Goal: Task Accomplishment & Management: Manage account settings

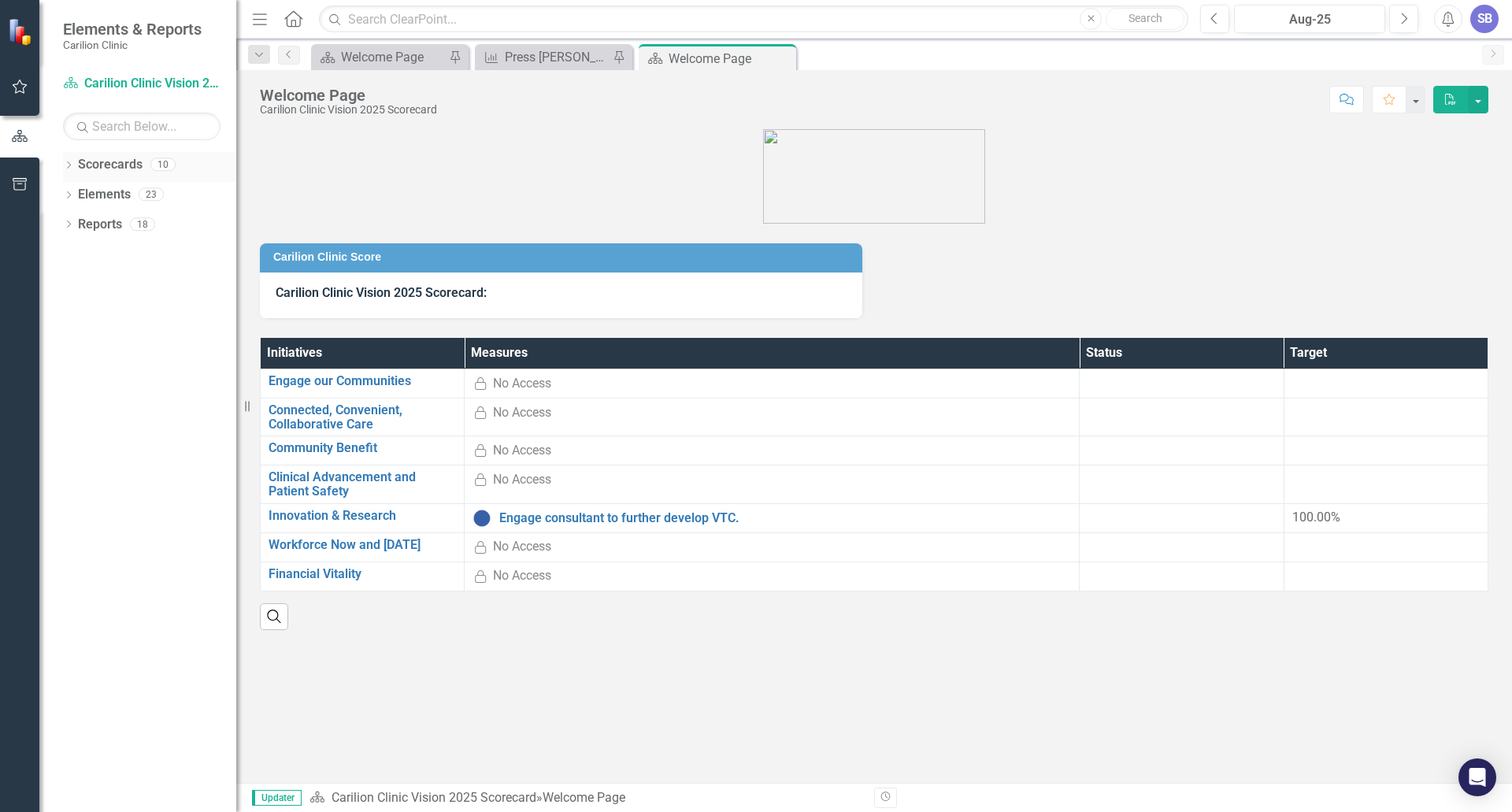
click at [65, 160] on div "Dropdown" at bounding box center [68, 167] width 11 height 13
click at [75, 193] on icon "Dropdown" at bounding box center [76, 193] width 12 height 9
click at [94, 278] on icon "Dropdown" at bounding box center [92, 283] width 12 height 9
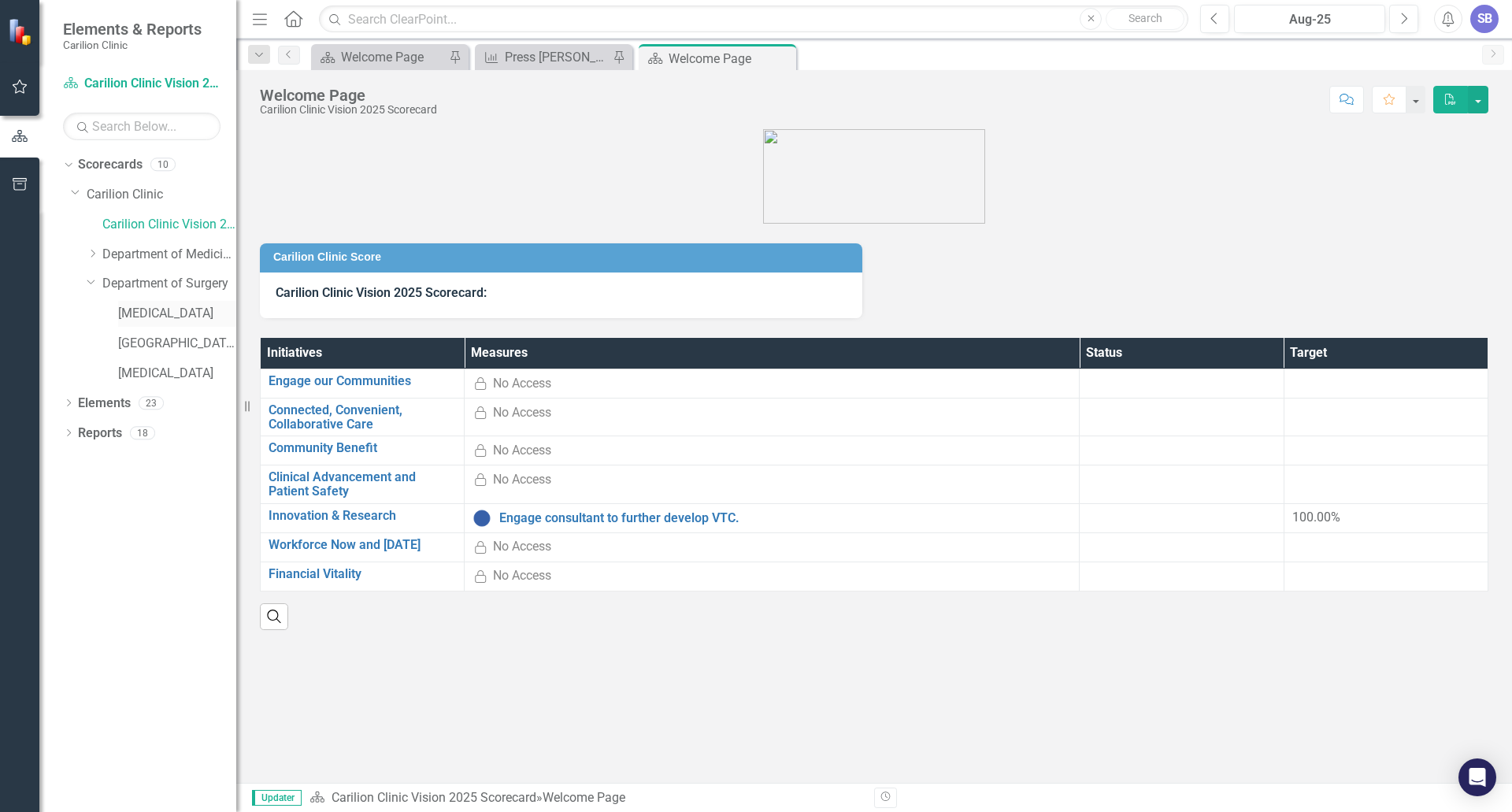
click at [130, 310] on link "[MEDICAL_DATA]" at bounding box center [177, 314] width 118 height 18
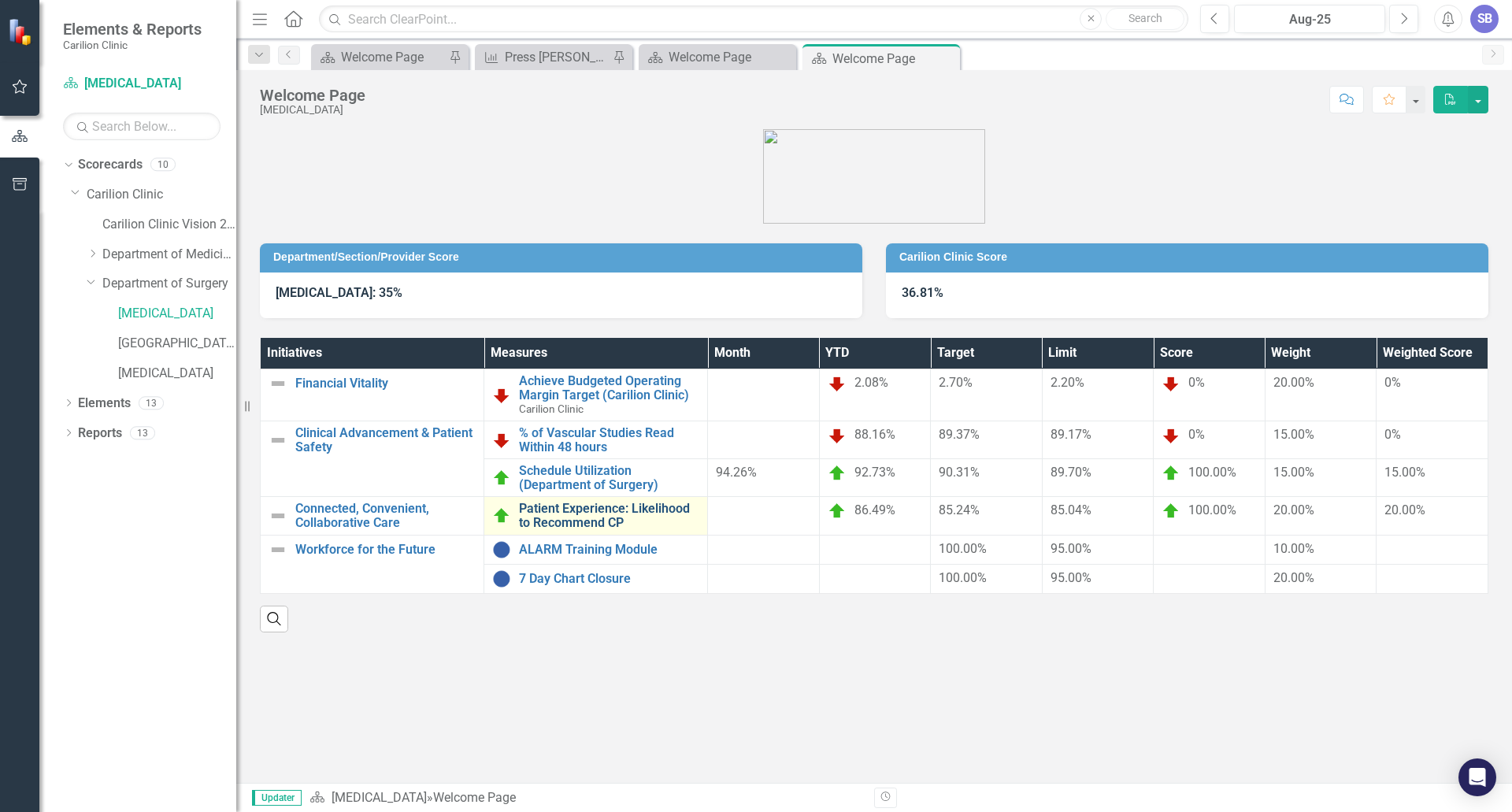
click at [601, 514] on link "Patient Experience: Likelihood to Recommend CP" at bounding box center [609, 515] width 180 height 28
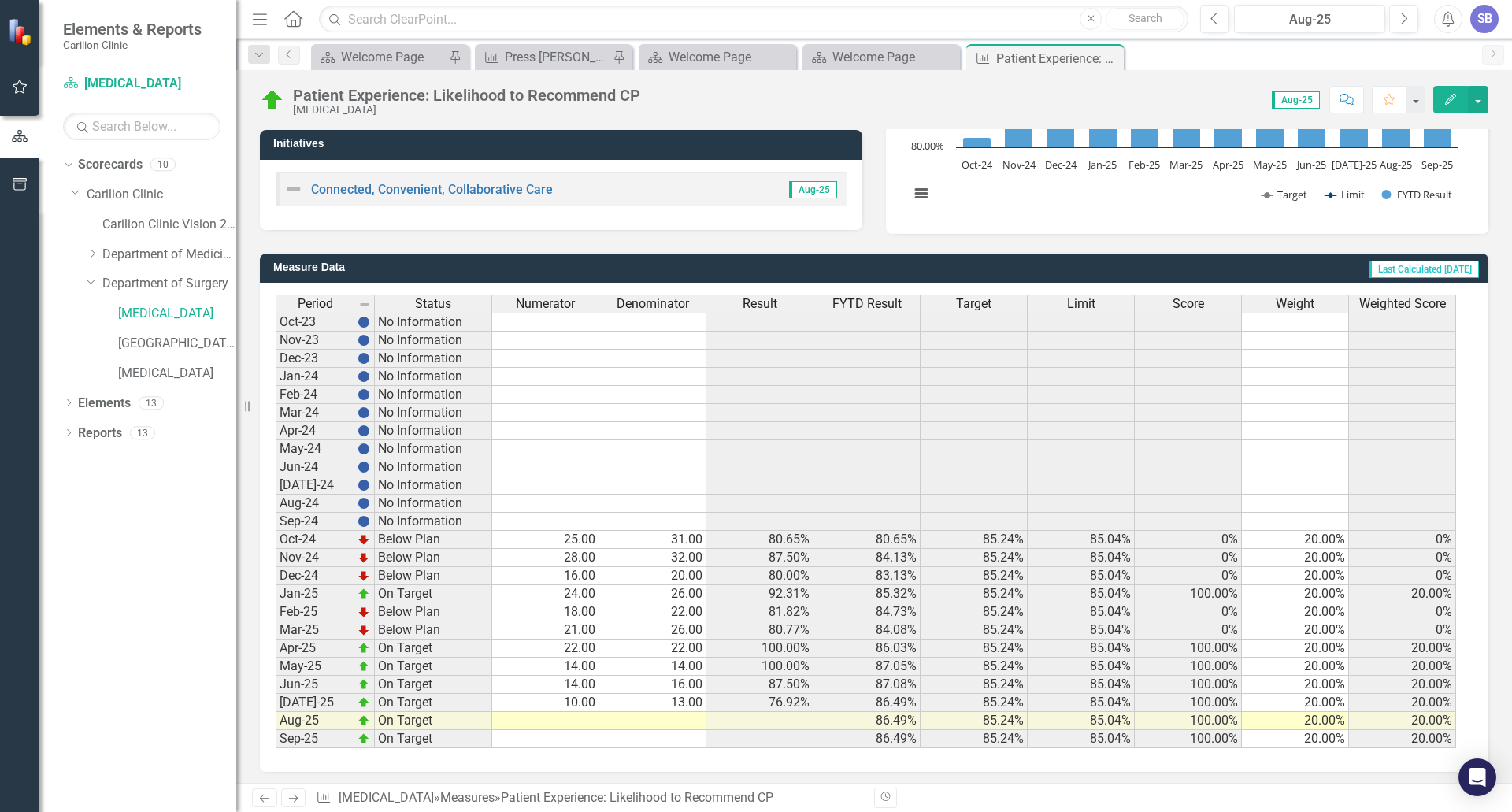
scroll to position [289, 0]
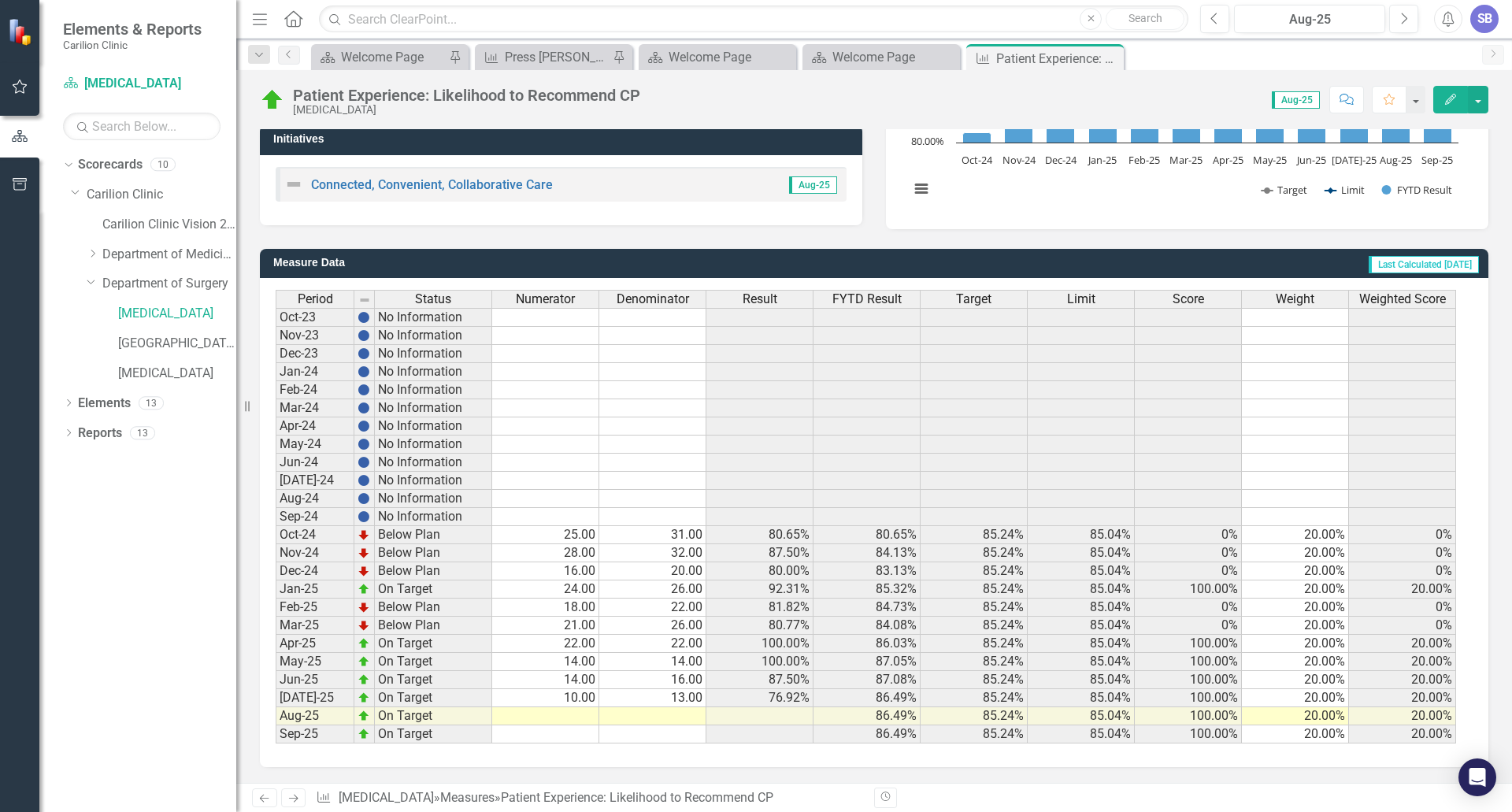
click at [586, 715] on td at bounding box center [546, 716] width 107 height 18
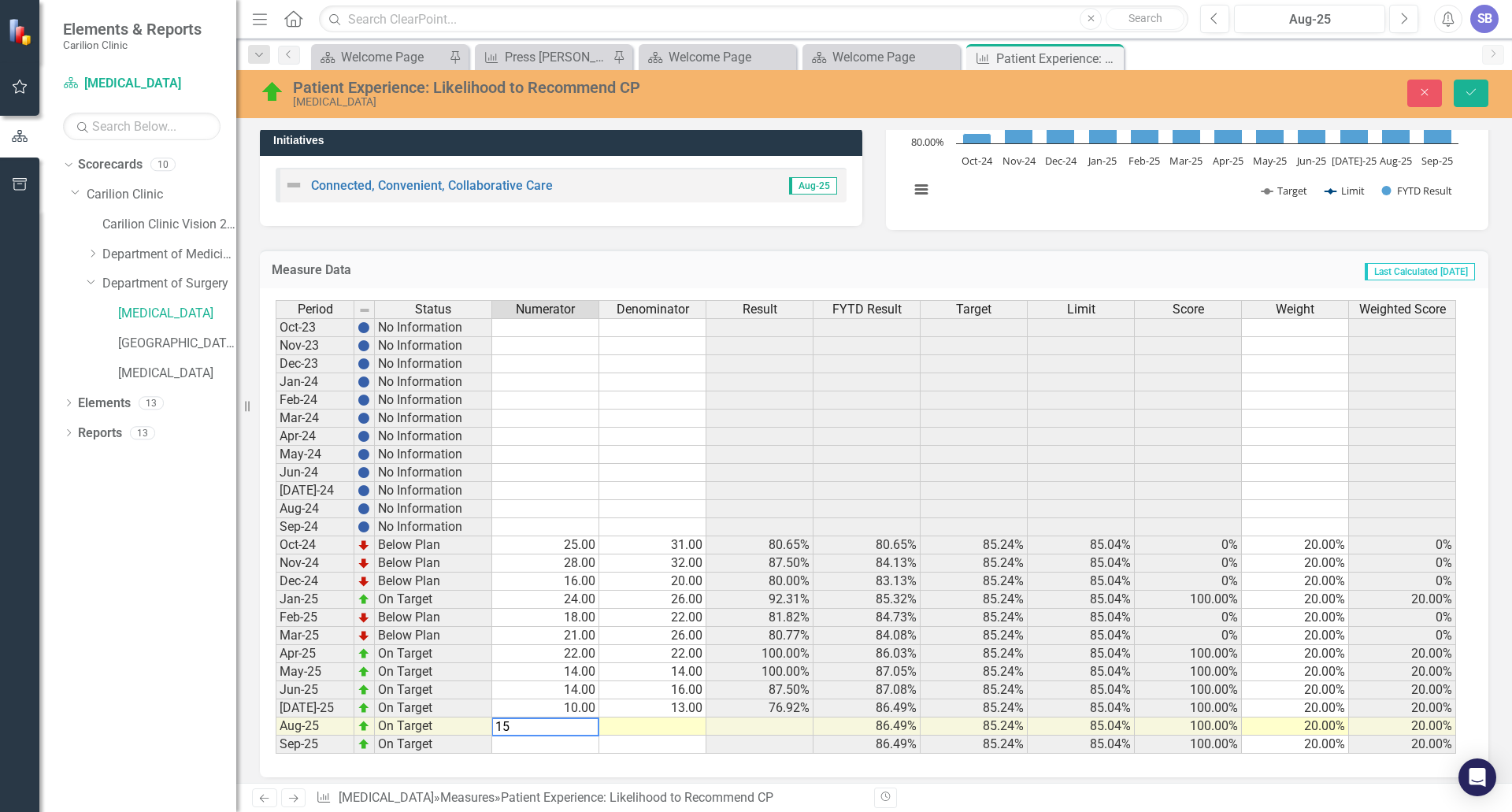
type textarea "15"
click at [666, 727] on td at bounding box center [653, 726] width 107 height 18
click at [542, 701] on td "10.00" at bounding box center [546, 708] width 107 height 18
click at [548, 704] on td "10.00" at bounding box center [546, 708] width 107 height 18
click at [519, 689] on td "14.00" at bounding box center [546, 690] width 107 height 18
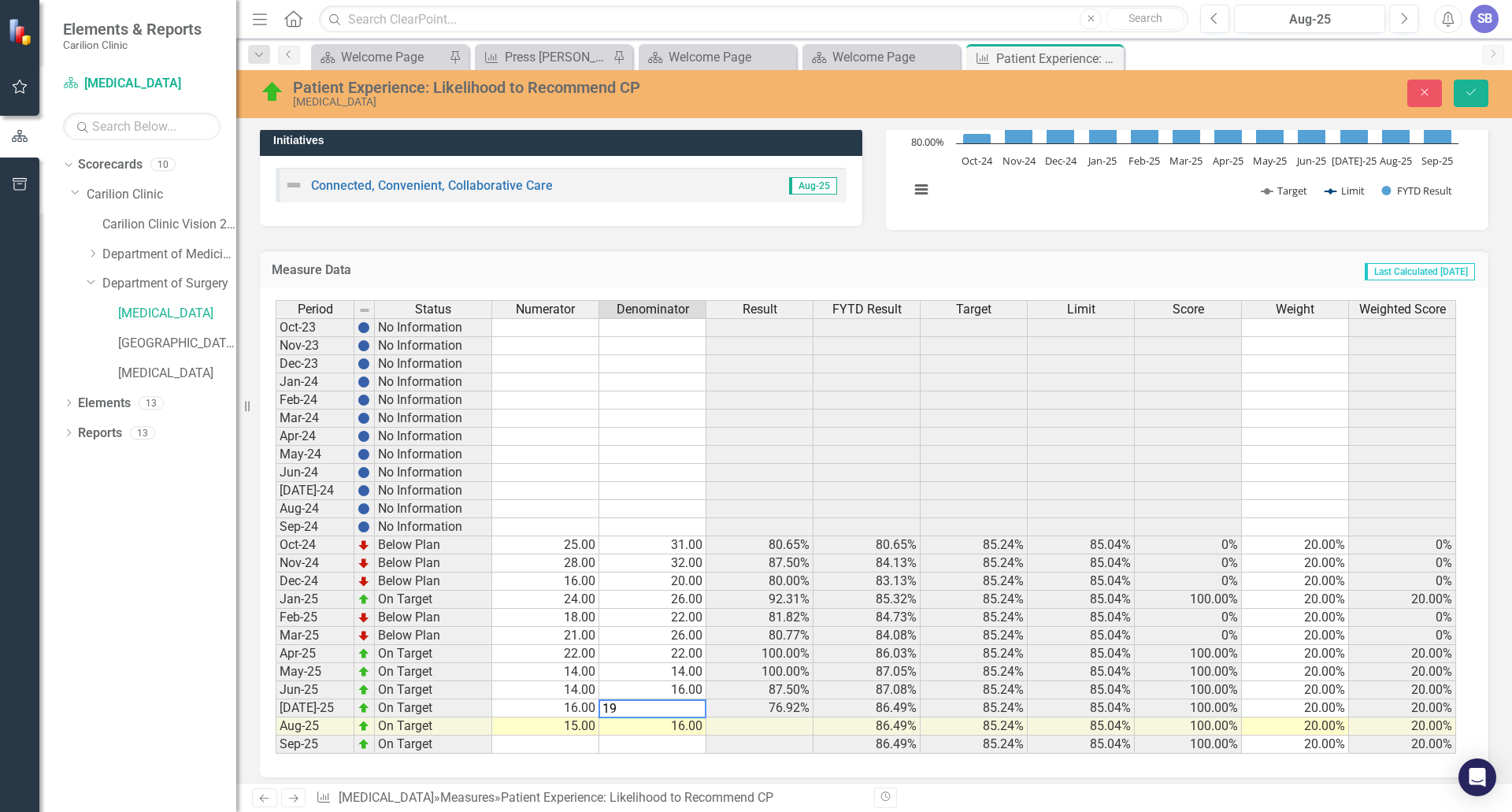
type textarea "14"
click at [1473, 87] on icon "Save" at bounding box center [1471, 91] width 14 height 11
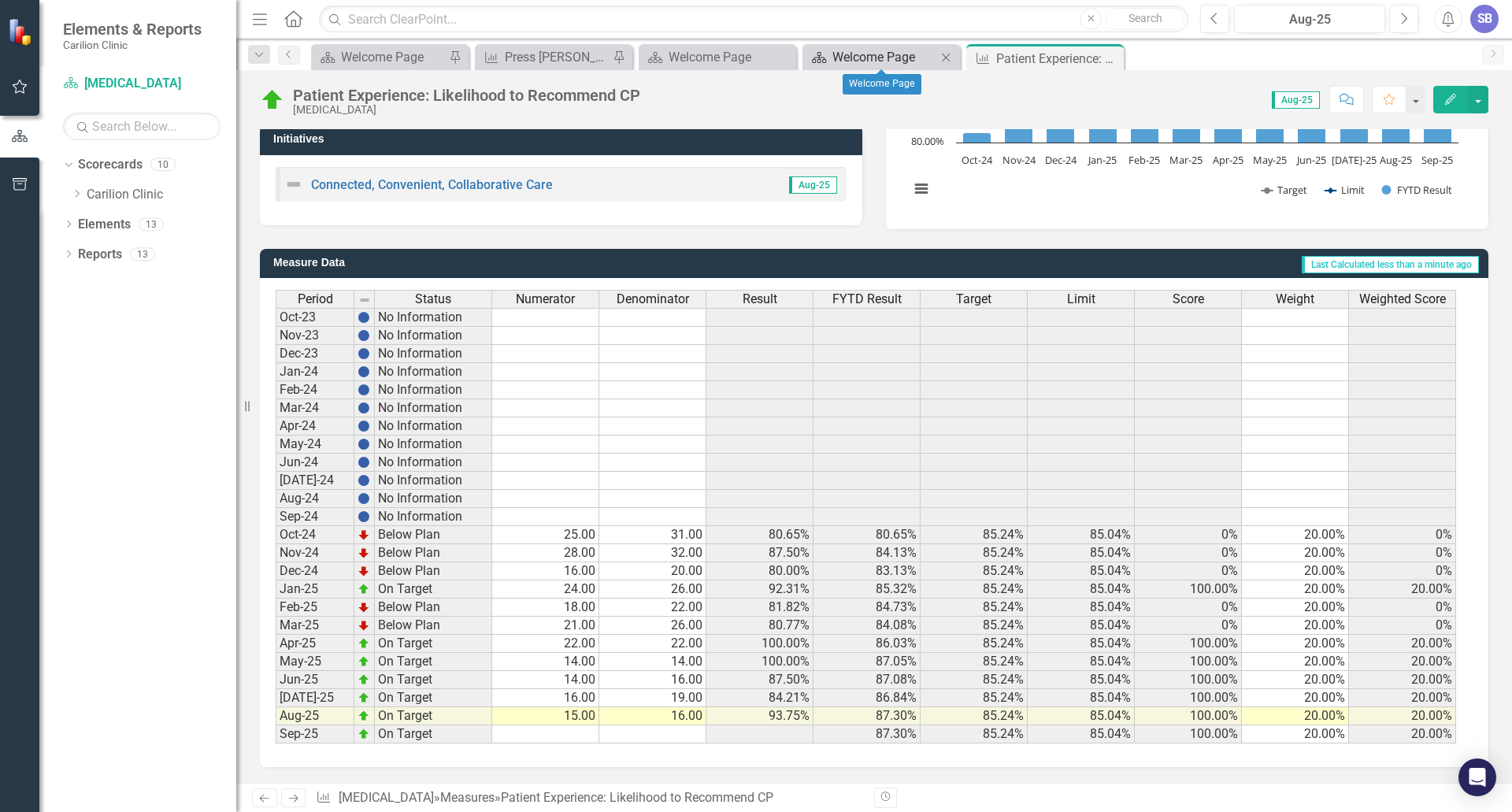
click at [870, 59] on div "Welcome Page" at bounding box center [884, 56] width 104 height 19
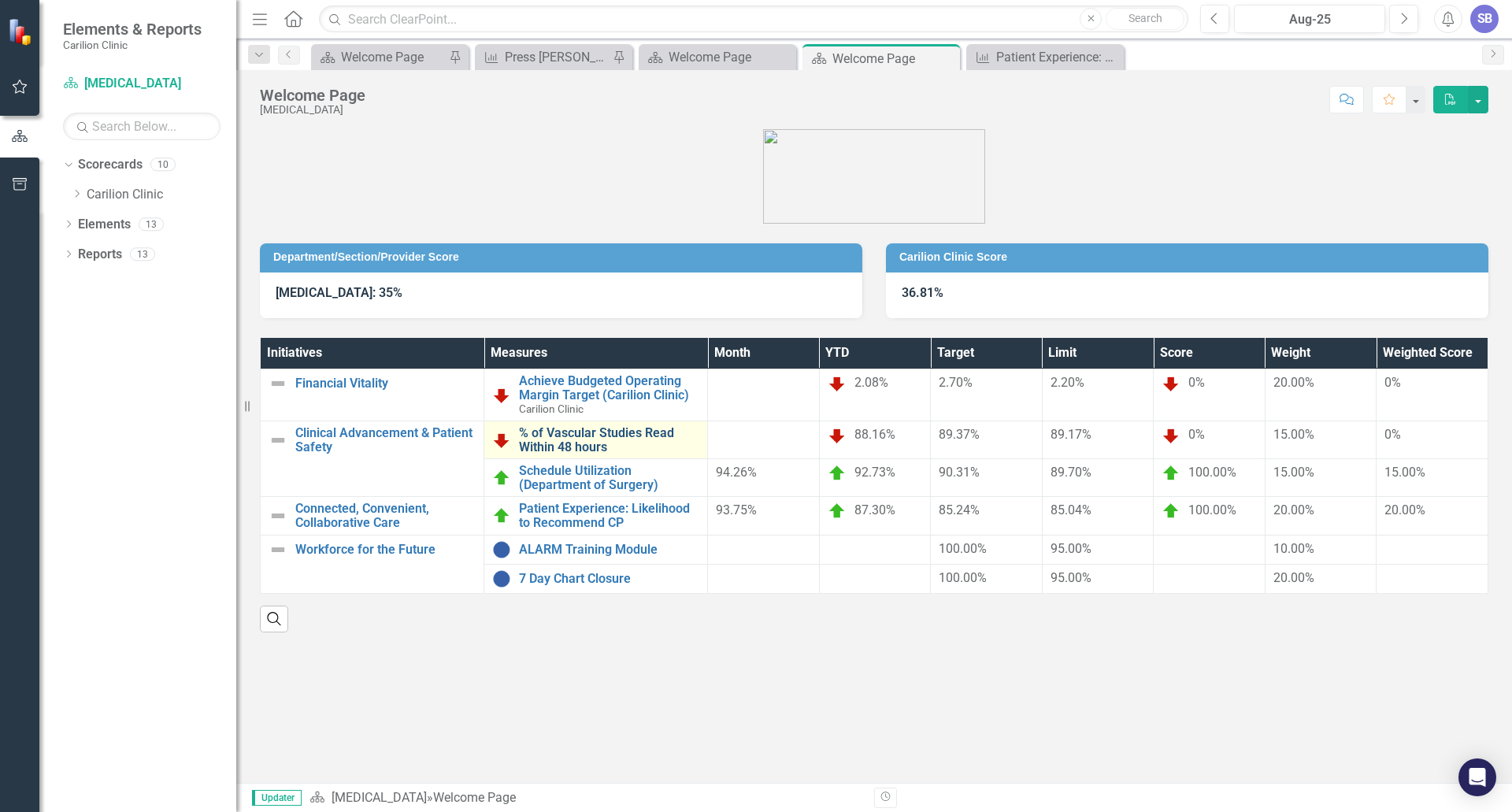
click at [581, 432] on link "% of Vascular Studies Read Within 48 hours" at bounding box center [609, 440] width 180 height 28
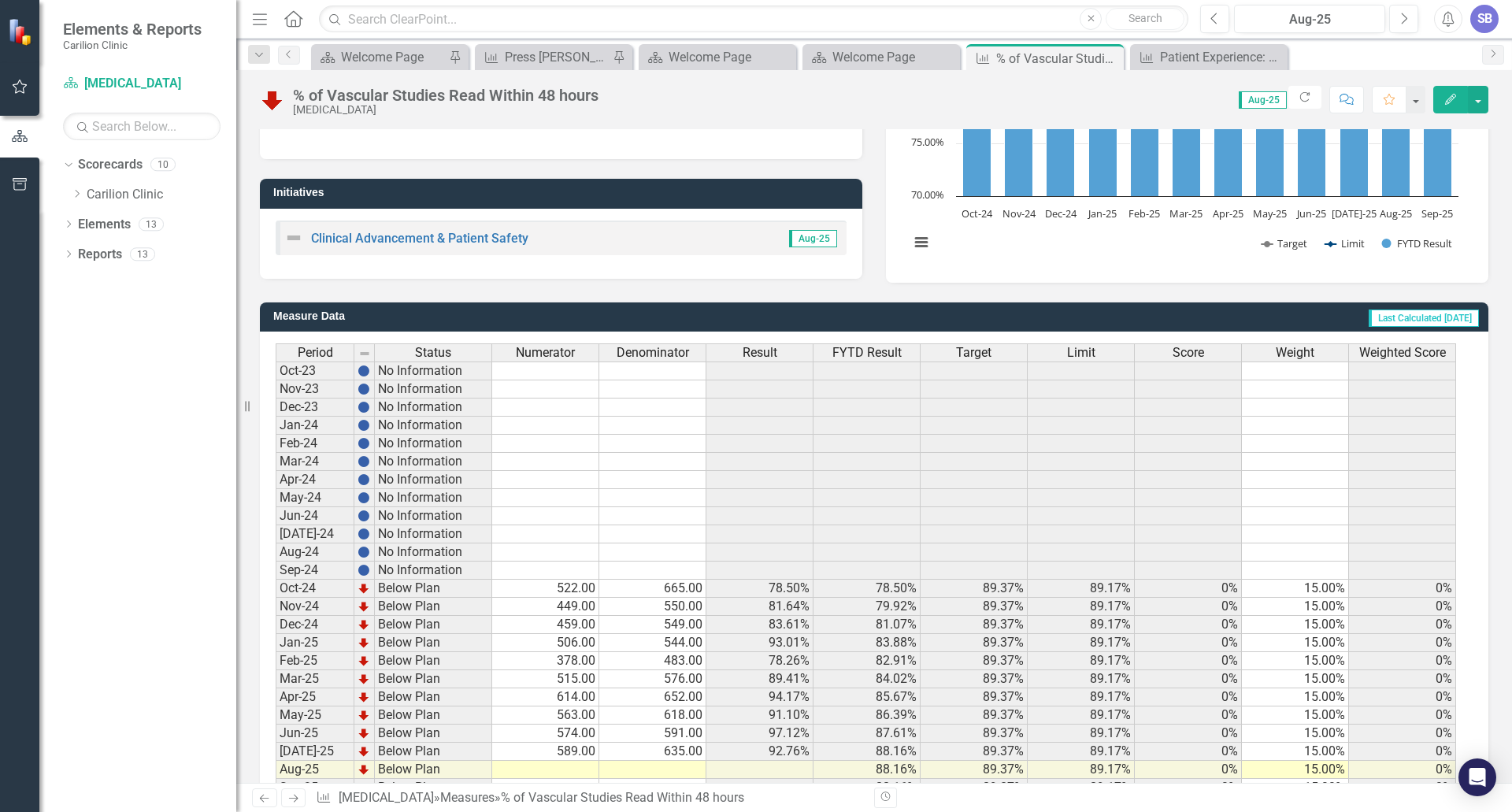
scroll to position [289, 0]
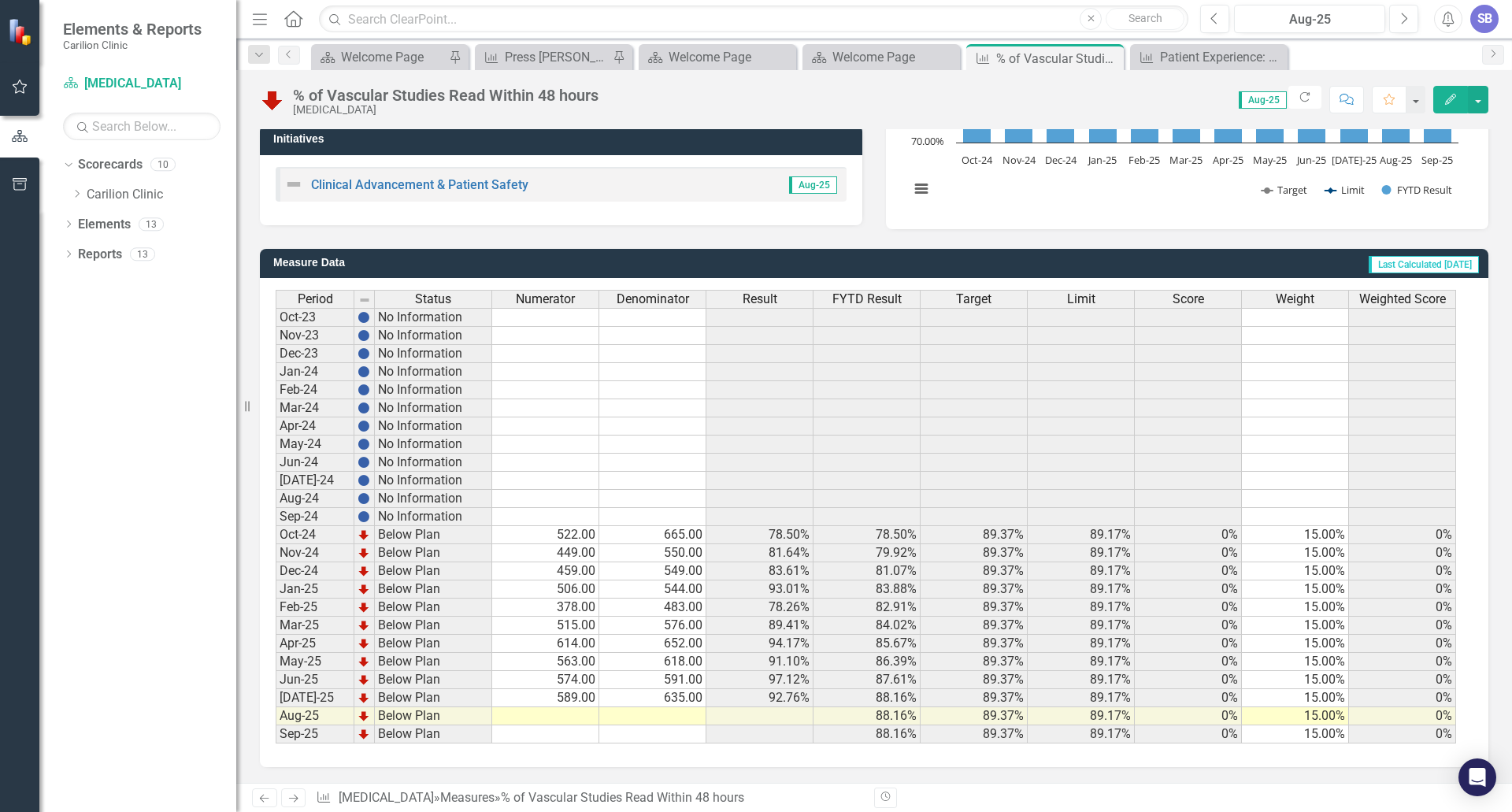
click at [563, 716] on td at bounding box center [546, 716] width 107 height 18
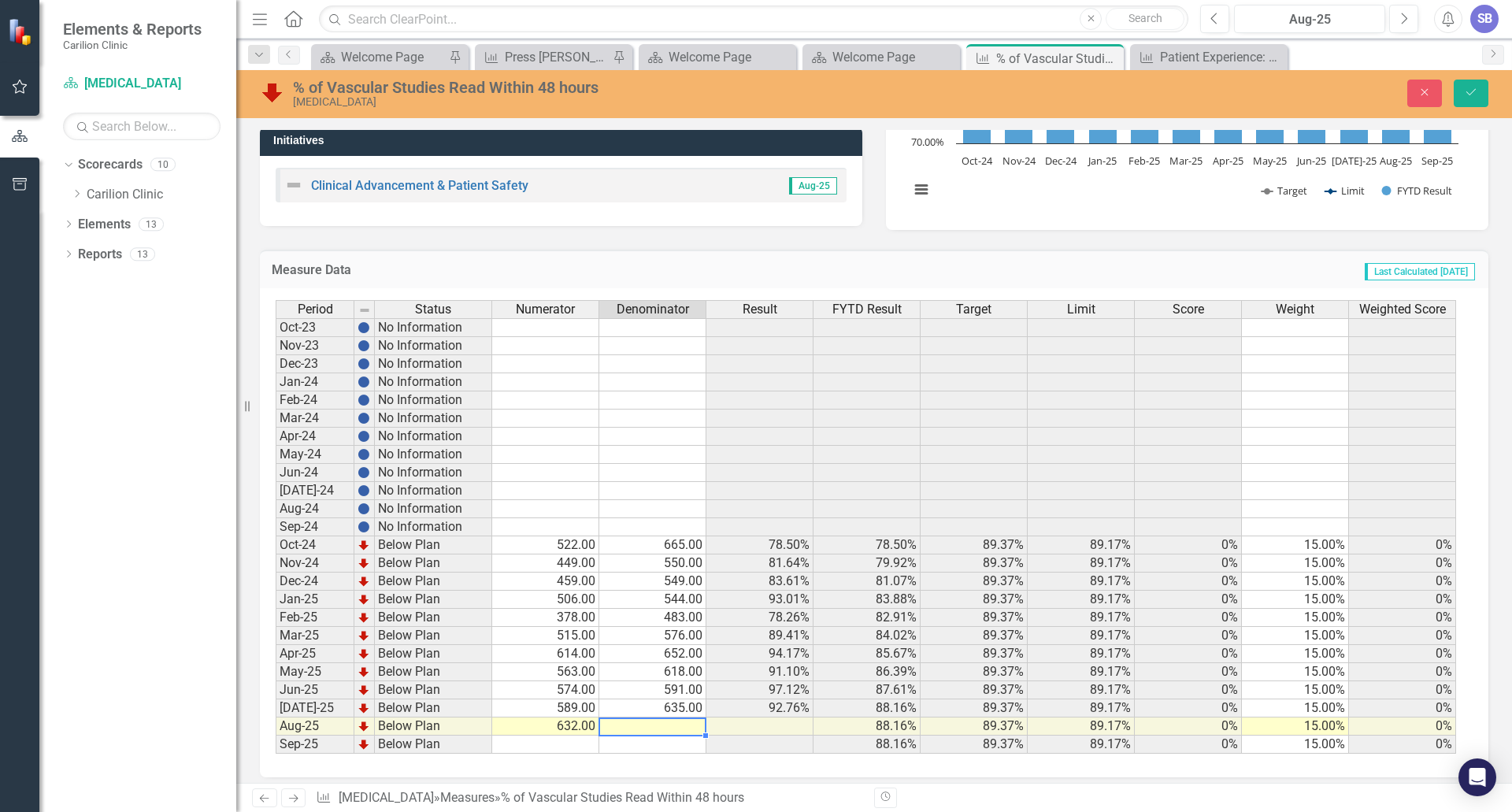
click at [667, 725] on td at bounding box center [653, 726] width 107 height 18
type textarea "645"
click at [1468, 96] on icon "Save" at bounding box center [1471, 91] width 14 height 11
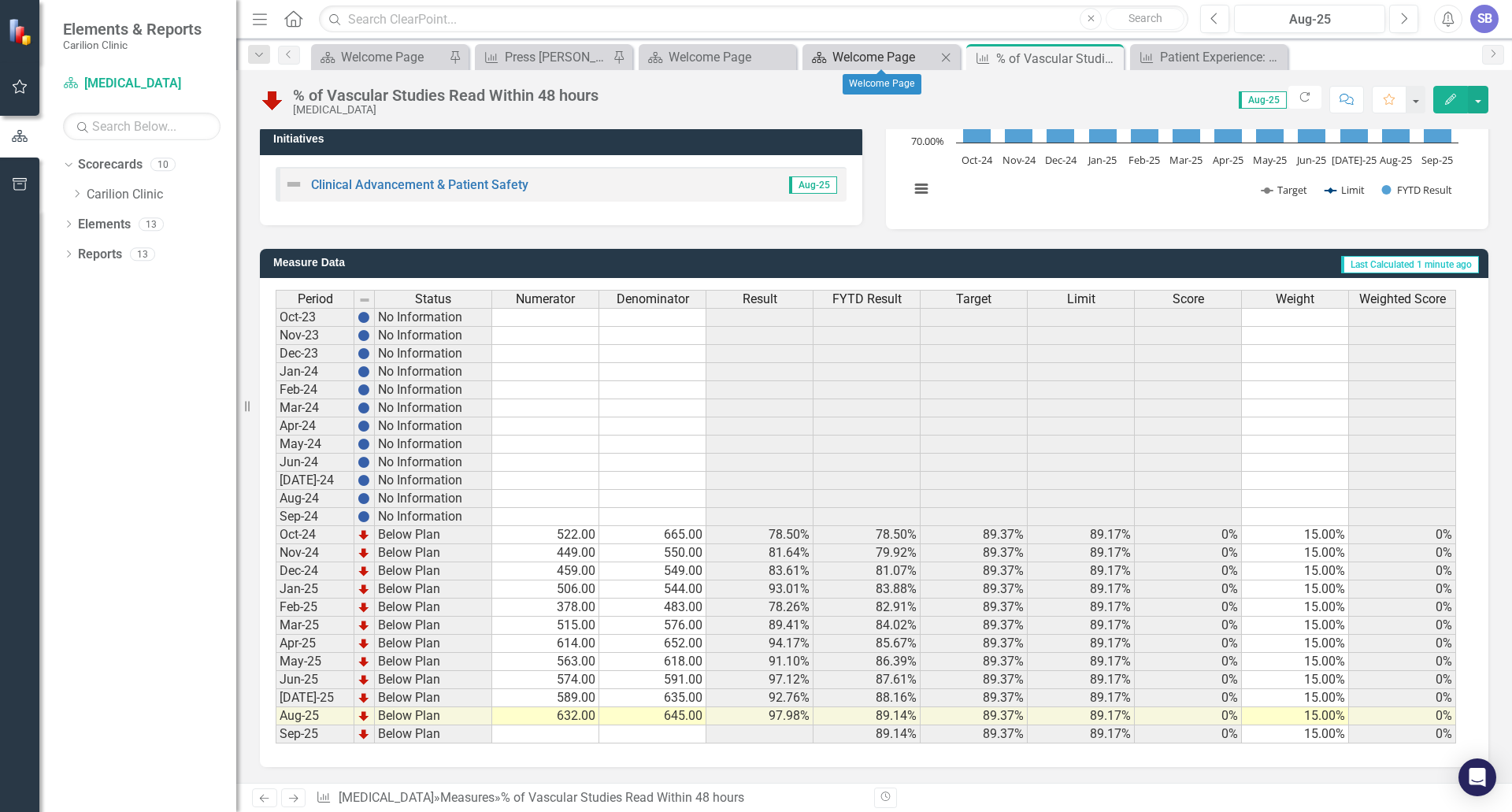
click at [842, 60] on div "Welcome Page" at bounding box center [884, 56] width 104 height 19
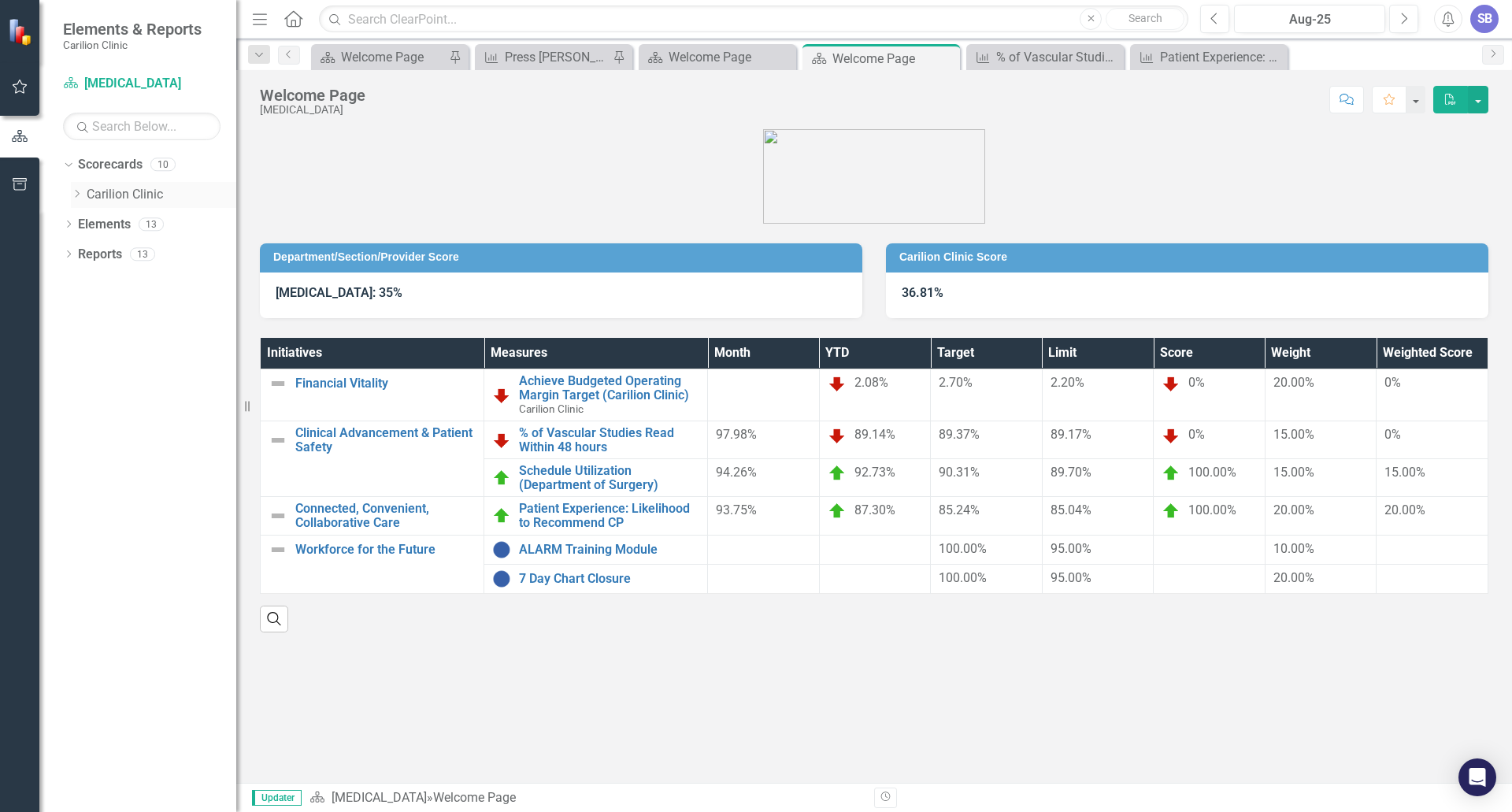
click at [129, 196] on link "Carilion Clinic" at bounding box center [161, 195] width 149 height 18
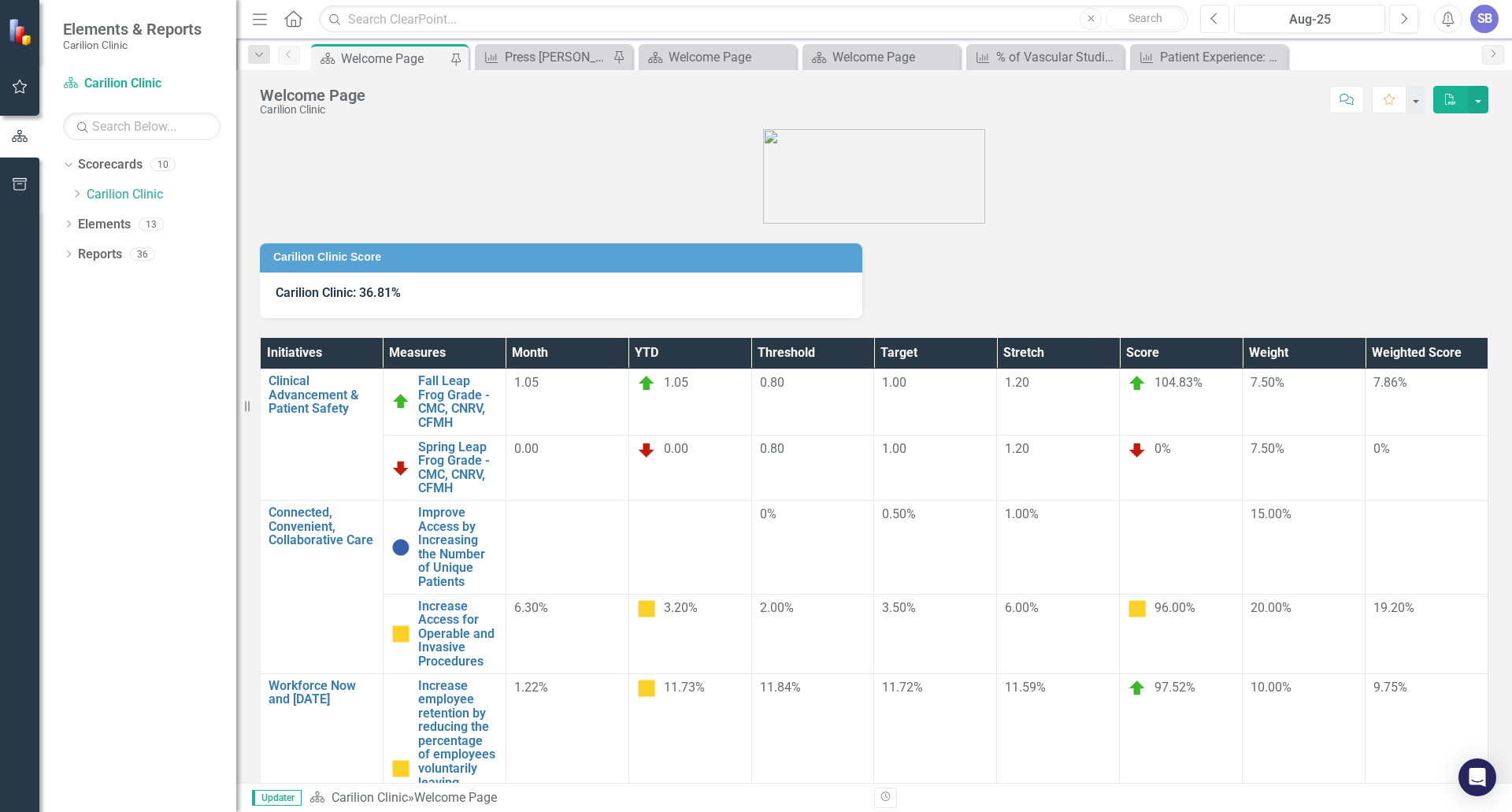
click at [1220, 14] on button "Previous" at bounding box center [1214, 19] width 29 height 29
click at [1401, 22] on icon "Next" at bounding box center [1404, 18] width 8 height 14
click at [1220, 18] on button "Previous" at bounding box center [1214, 19] width 29 height 29
